Goal: Check status: Check status

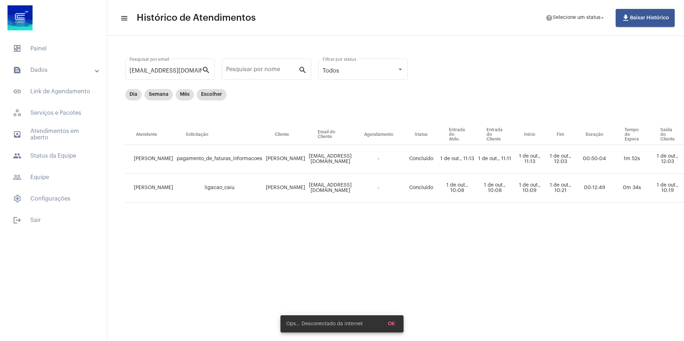
scroll to position [0, 224]
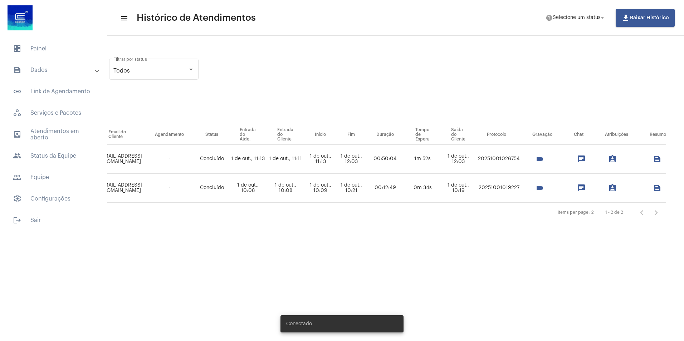
drag, startPoint x: 486, startPoint y: 158, endPoint x: 521, endPoint y: 157, distance: 35.1
click at [521, 157] on td "20251001026754" at bounding box center [498, 159] width 45 height 29
copy td "20251001026754"
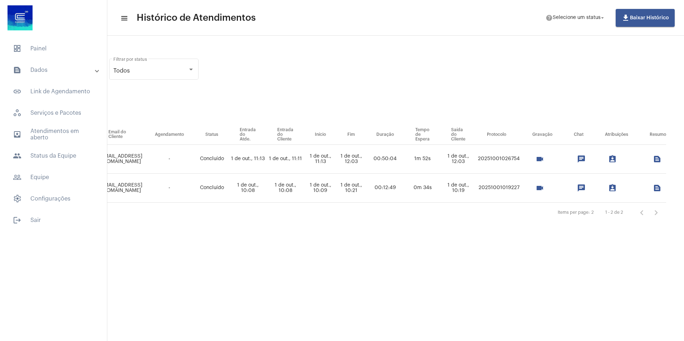
click at [544, 159] on mat-icon "videocam" at bounding box center [540, 159] width 9 height 9
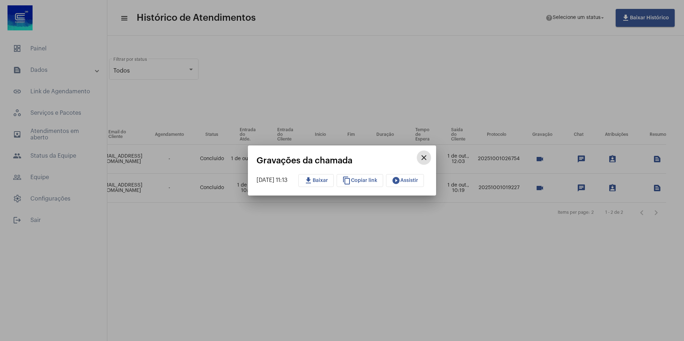
click at [313, 182] on mat-icon "download" at bounding box center [308, 180] width 9 height 9
click at [400, 240] on div at bounding box center [342, 170] width 684 height 341
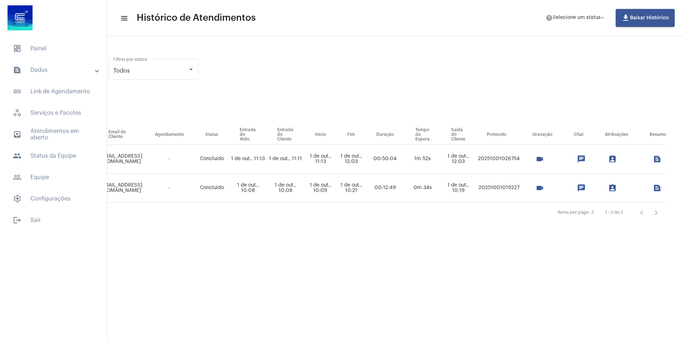
drag, startPoint x: 483, startPoint y: 159, endPoint x: 522, endPoint y: 158, distance: 39.7
click at [522, 158] on td "20251001026754" at bounding box center [498, 159] width 45 height 29
copy td "20251001026754"
click at [483, 155] on td "20251001026754" at bounding box center [498, 159] width 45 height 29
drag, startPoint x: 483, startPoint y: 158, endPoint x: 522, endPoint y: 158, distance: 39.4
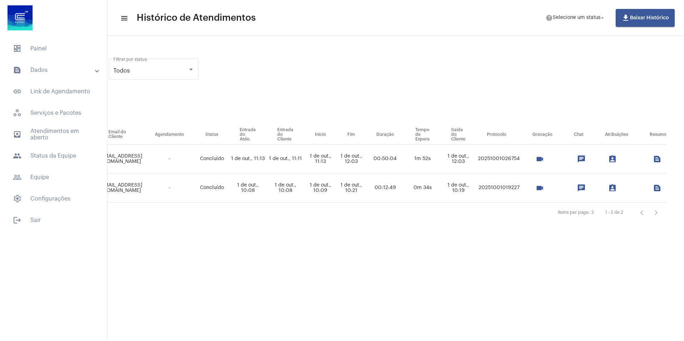
click at [522, 158] on td "20251001026754" at bounding box center [498, 159] width 45 height 29
copy td "20251001026754"
